Goal: Find specific page/section: Find specific page/section

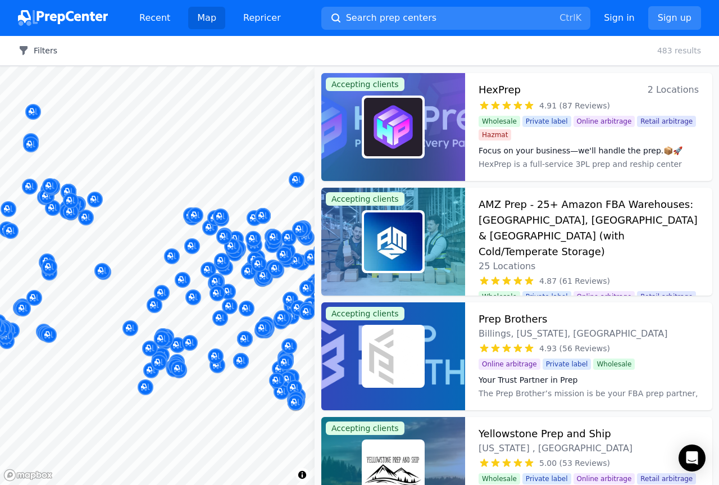
click at [43, 47] on button "Filters" at bounding box center [37, 50] width 39 height 11
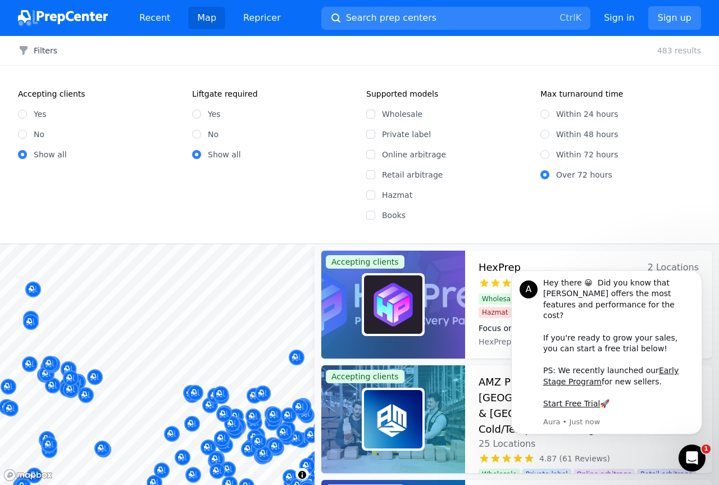
click at [375, 132] on div "Private label" at bounding box center [446, 134] width 161 height 11
click at [370, 134] on input "Private label" at bounding box center [370, 134] width 9 height 9
checkbox input "true"
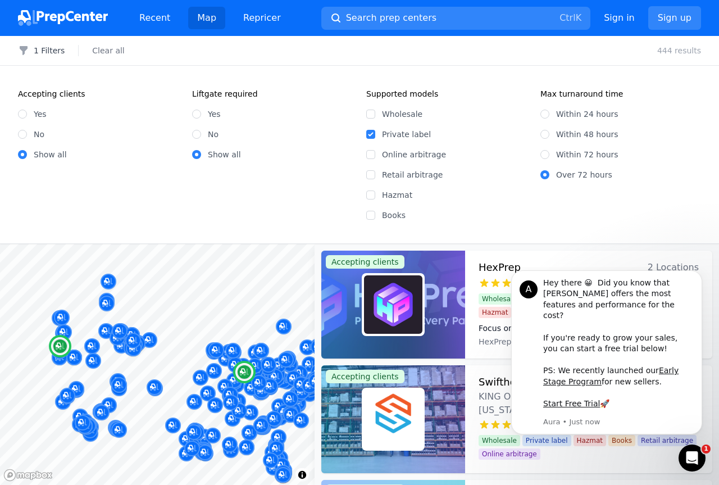
click at [601, 260] on div "HexPrep 2 Locations" at bounding box center [589, 268] width 220 height 16
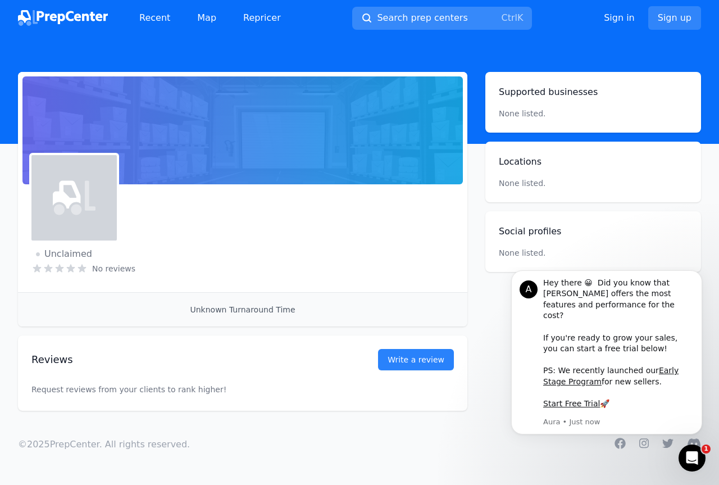
click at [419, 15] on span "Search prep centers" at bounding box center [422, 17] width 90 height 13
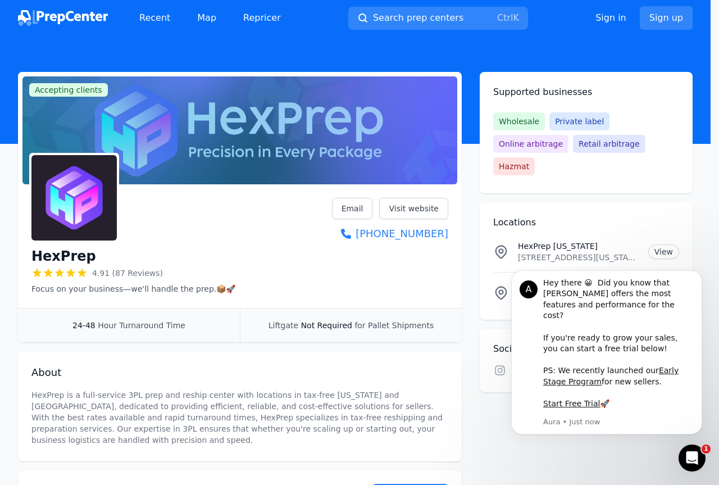
click at [244, 266] on div at bounding box center [359, 242] width 719 height 485
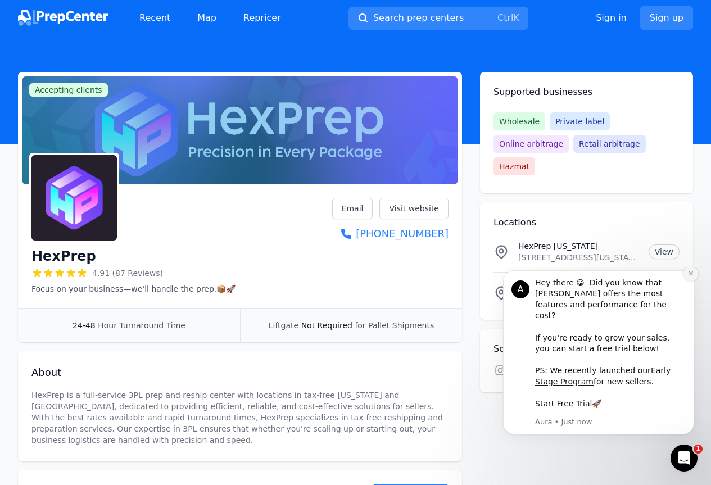
click at [694, 281] on button "Dismiss notification" at bounding box center [690, 273] width 15 height 15
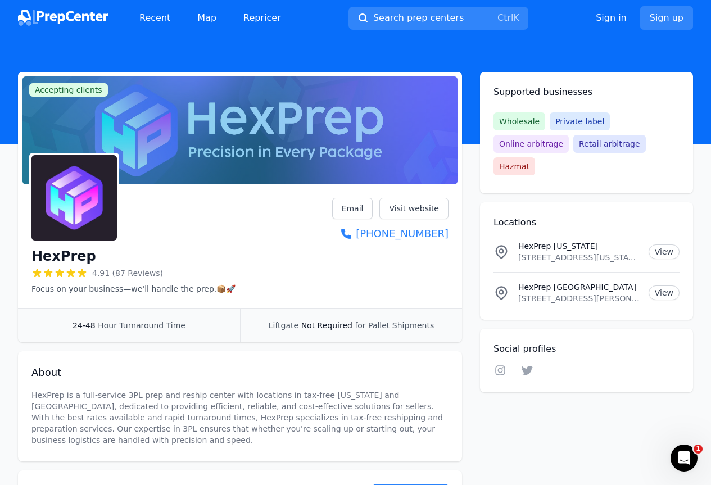
click at [617, 293] on p "[STREET_ADDRESS][PERSON_NAME][US_STATE]" at bounding box center [578, 298] width 121 height 11
click at [659, 285] on link "View" at bounding box center [663, 292] width 31 height 15
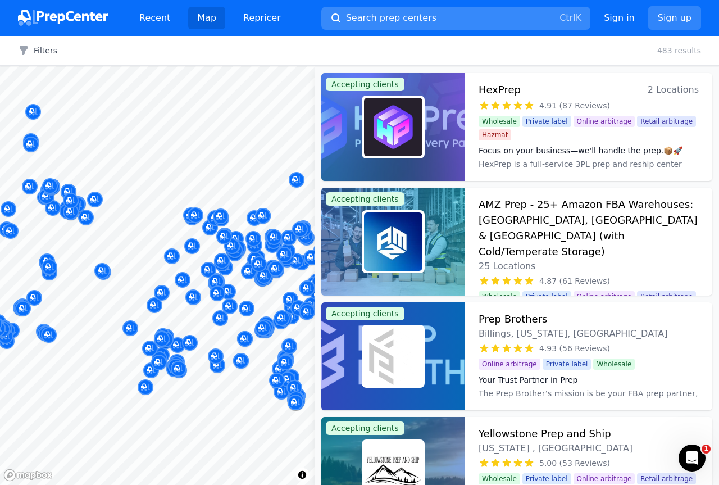
click at [429, 12] on button "Search prep centers Ctrl K" at bounding box center [455, 18] width 269 height 23
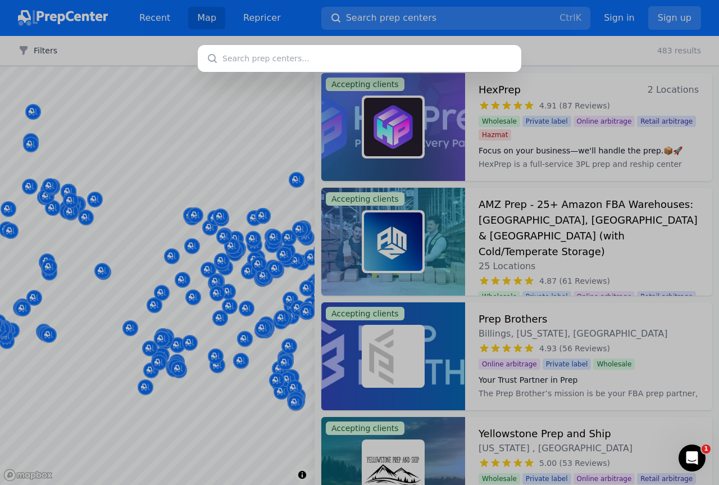
paste input "BROOMFIELD, [GEOGRAPHIC_DATA]"
type input "BROOMFIELD, [GEOGRAPHIC_DATA]"
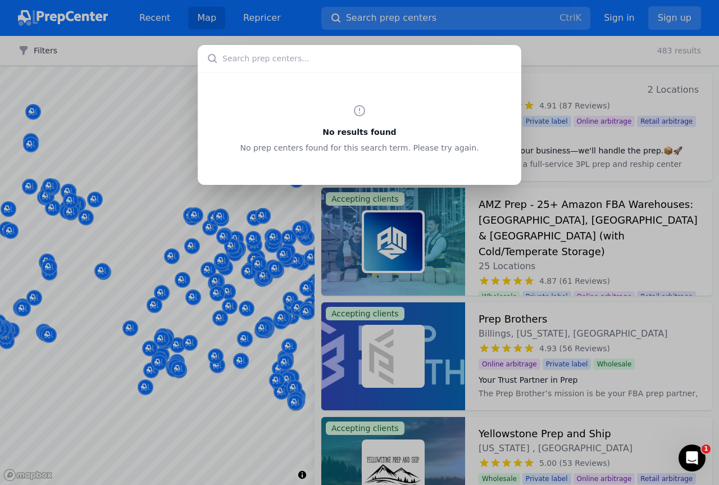
click at [196, 422] on div "No results found No prep centers found for this search term. Please try again." at bounding box center [359, 242] width 719 height 485
